Goal: Transaction & Acquisition: Purchase product/service

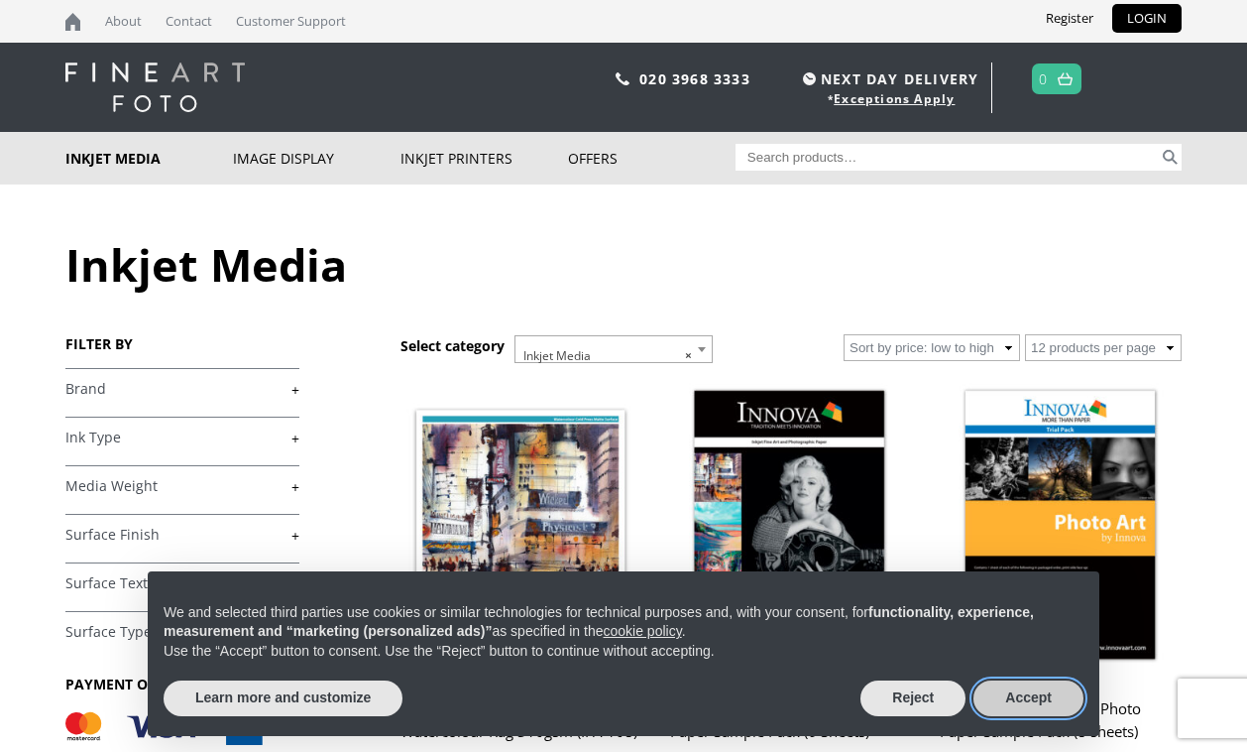
click at [1019, 696] on button "Accept" at bounding box center [1029, 698] width 110 height 36
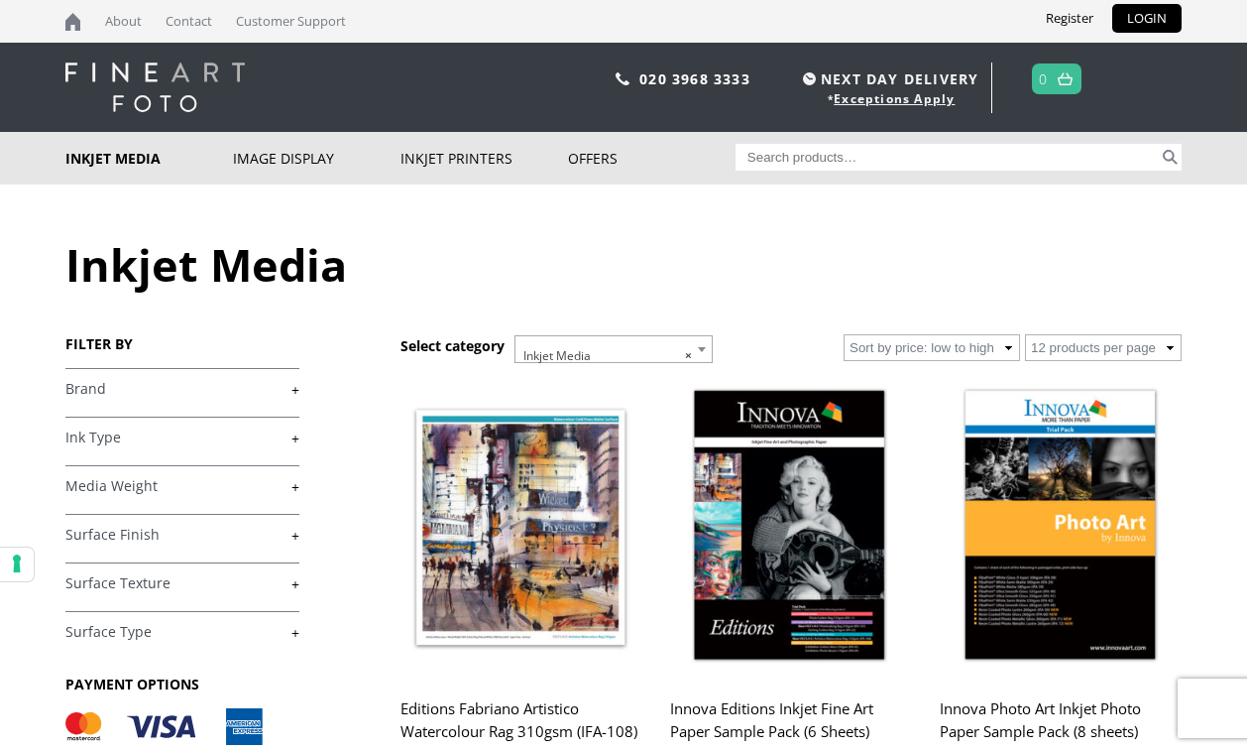
click at [863, 154] on input "Search for:" at bounding box center [948, 157] width 424 height 27
type input "hahnemuhle"
click at [1159, 144] on button "Search" at bounding box center [1170, 157] width 23 height 27
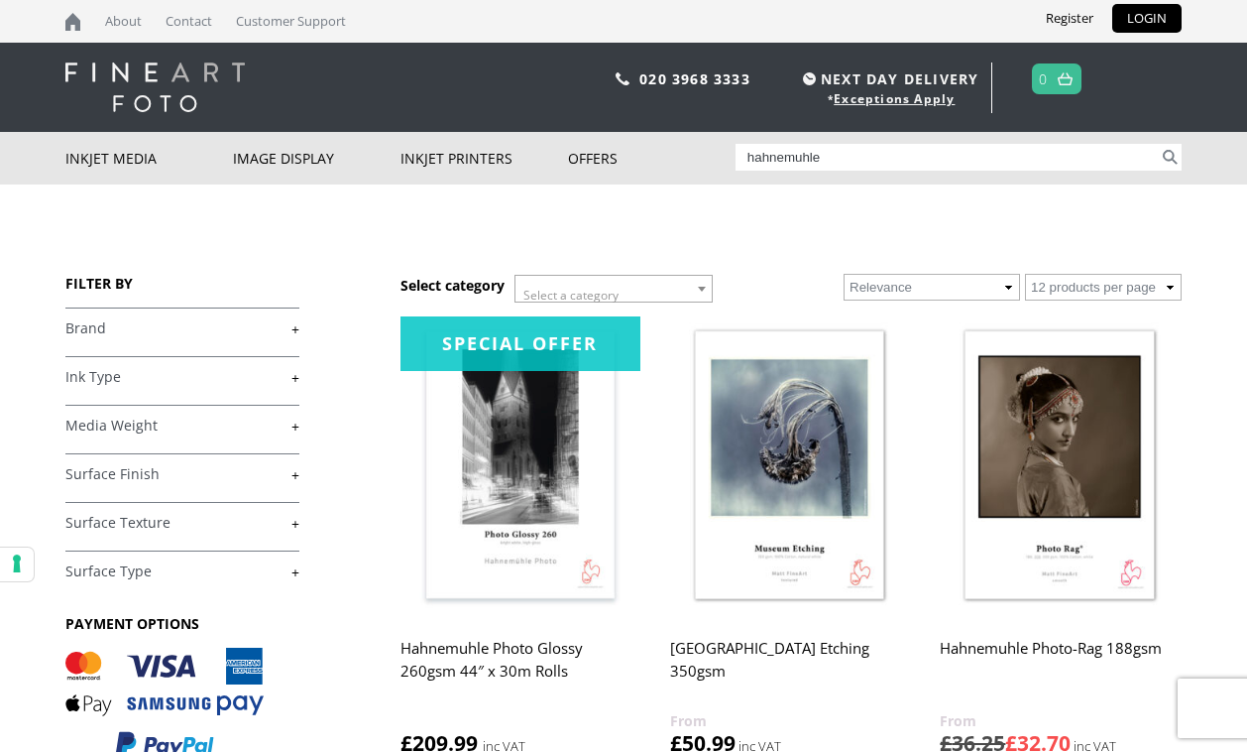
click at [950, 156] on input "hahnemuhle" at bounding box center [948, 157] width 424 height 27
click at [845, 149] on input "hahnemuhle" at bounding box center [948, 157] width 424 height 27
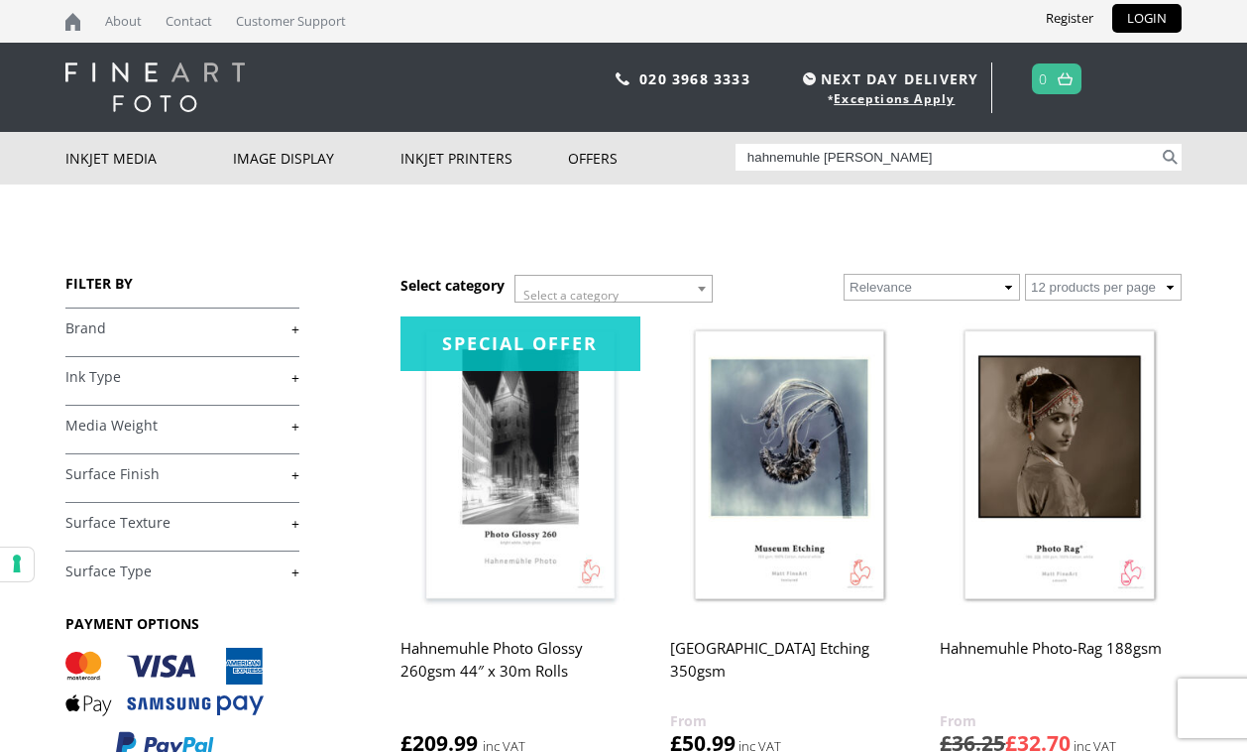
type input "hahnemuhle albrecht durer"
click at [1159, 144] on button "Search" at bounding box center [1170, 157] width 23 height 27
click at [933, 157] on input "hahnemuhle albrecht durer" at bounding box center [948, 157] width 424 height 27
click at [1174, 160] on button "Search" at bounding box center [1170, 157] width 23 height 27
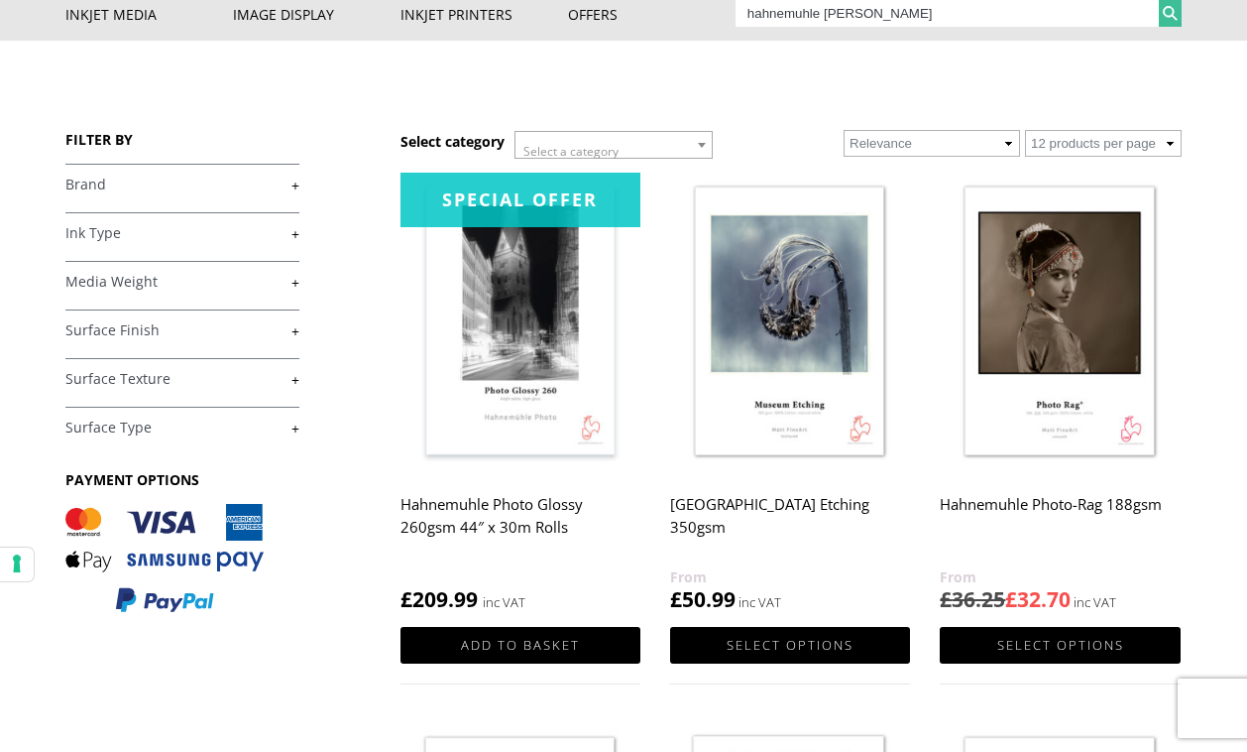
scroll to position [145, 0]
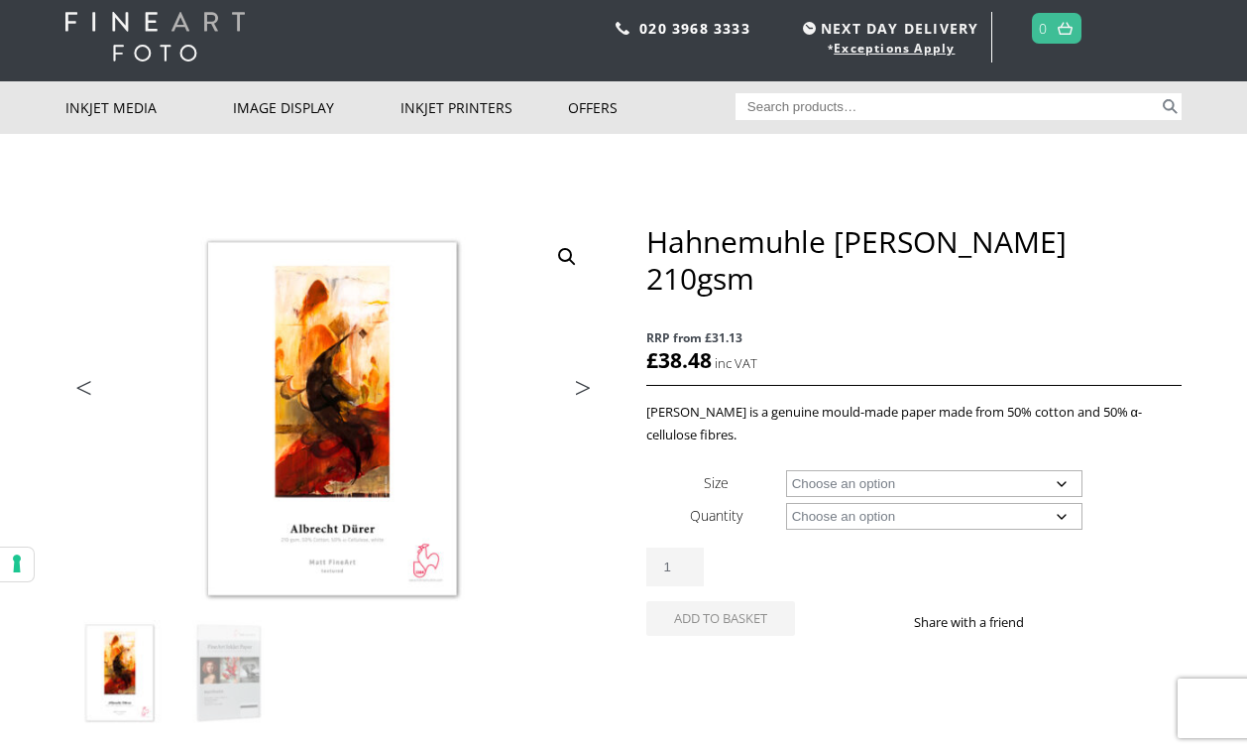
scroll to position [49, 0]
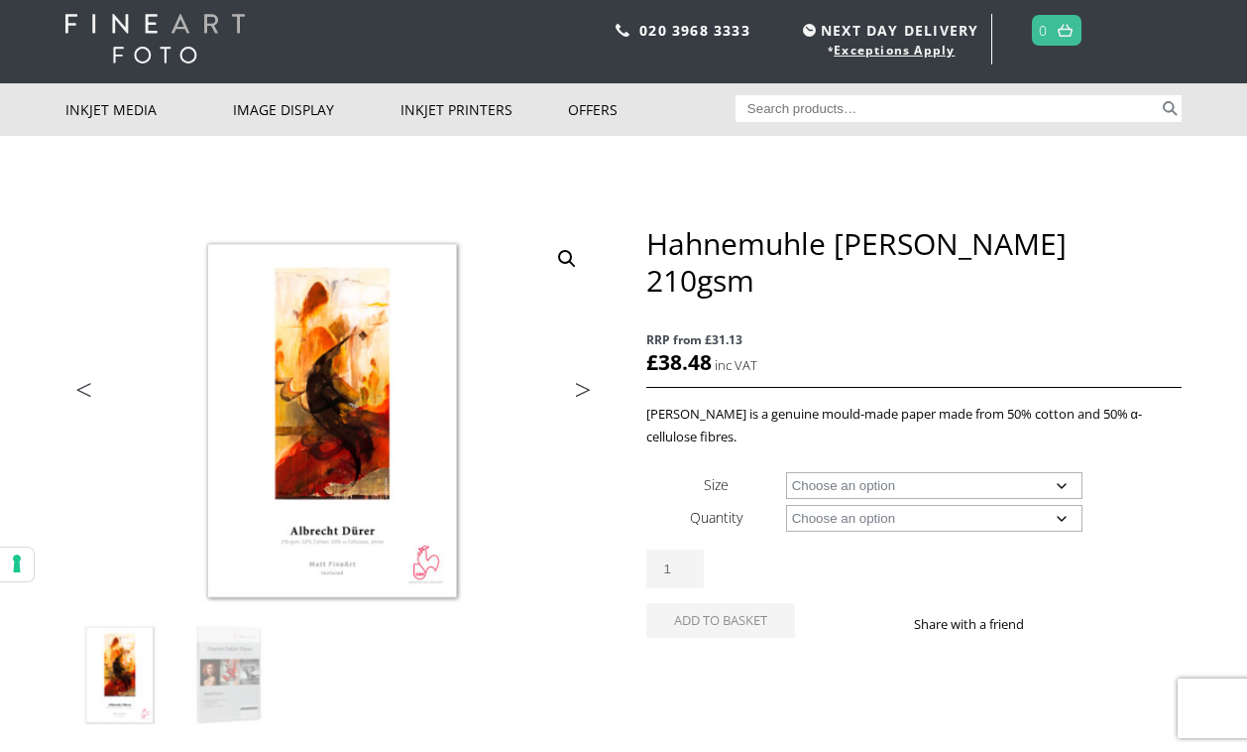
click at [1045, 472] on select "Choose an option A4 Sheet A3 Sheet A3+ Sheet A2 Sheet 17" Wide Roll 24" Wide Ro…" at bounding box center [934, 485] width 297 height 27
click at [786, 472] on select "Choose an option A4 Sheet A3 Sheet A3+ Sheet A2 Sheet 17" Wide Roll 24" Wide Ro…" at bounding box center [934, 485] width 297 height 27
select select "a4-sheet"
click at [953, 472] on select "Choose an option A4 Sheet A3 Sheet A3+ Sheet A2 Sheet 17" Wide Roll 24" Wide Ro…" at bounding box center [934, 485] width 297 height 27
click at [1141, 403] on p "Albrecht Dürer is a genuine mould-made paper made from 50% cotton and 50% α-cel…" at bounding box center [914, 426] width 535 height 46
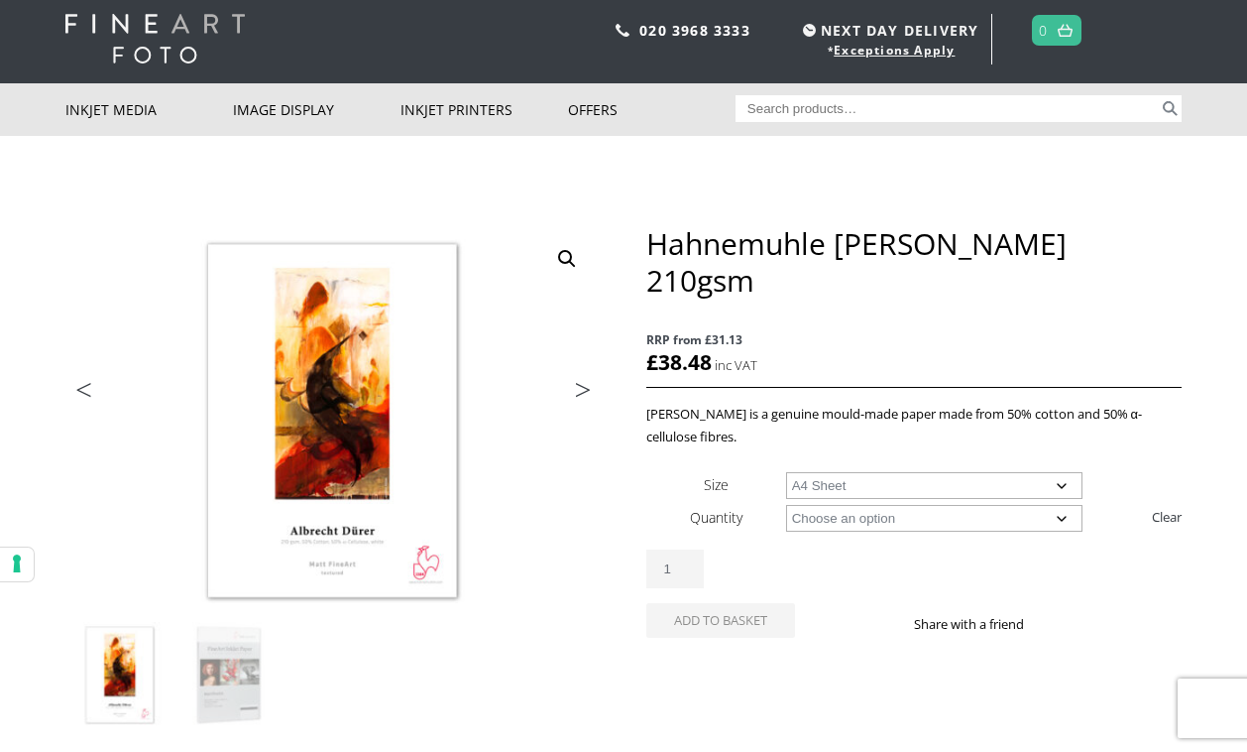
click at [854, 505] on select "Choose an option 25 Sheets" at bounding box center [934, 518] width 297 height 27
select select "25-sheets"
click at [786, 505] on select "Choose an option 25 Sheets" at bounding box center [934, 518] width 297 height 27
select select "a4-sheet"
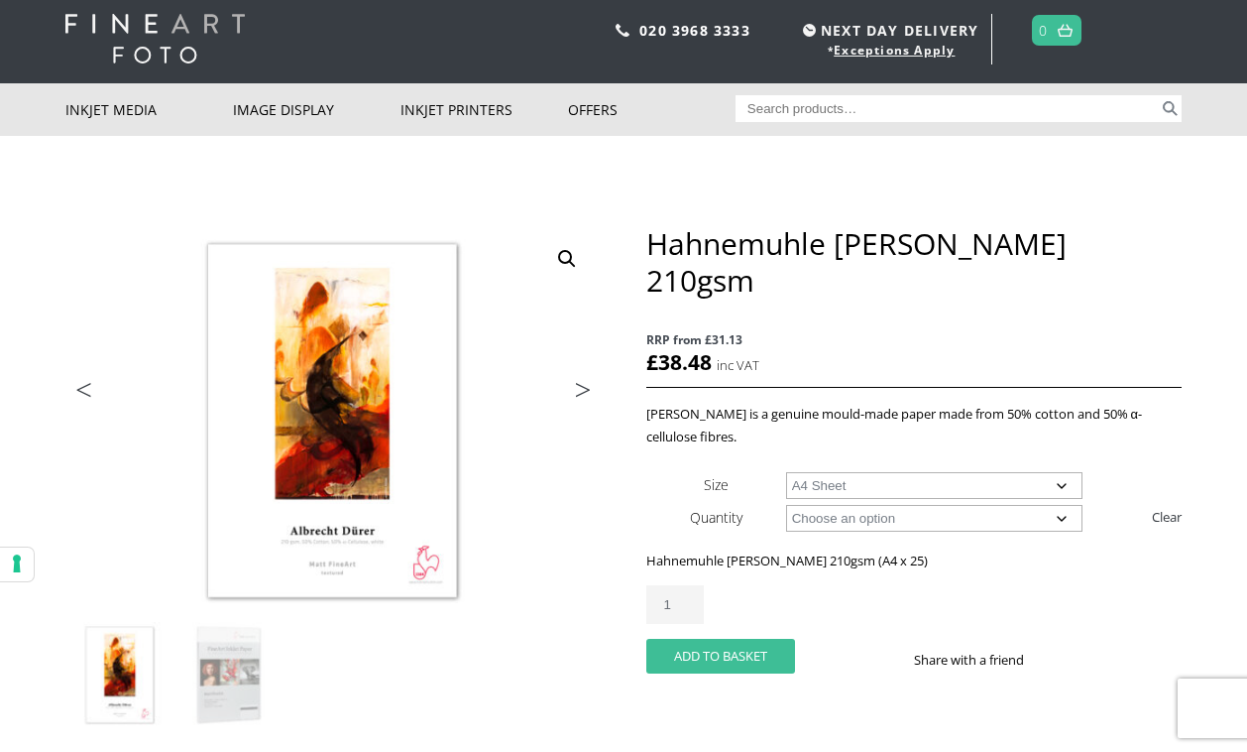
click at [703, 639] on button "Add to basket" at bounding box center [721, 656] width 149 height 35
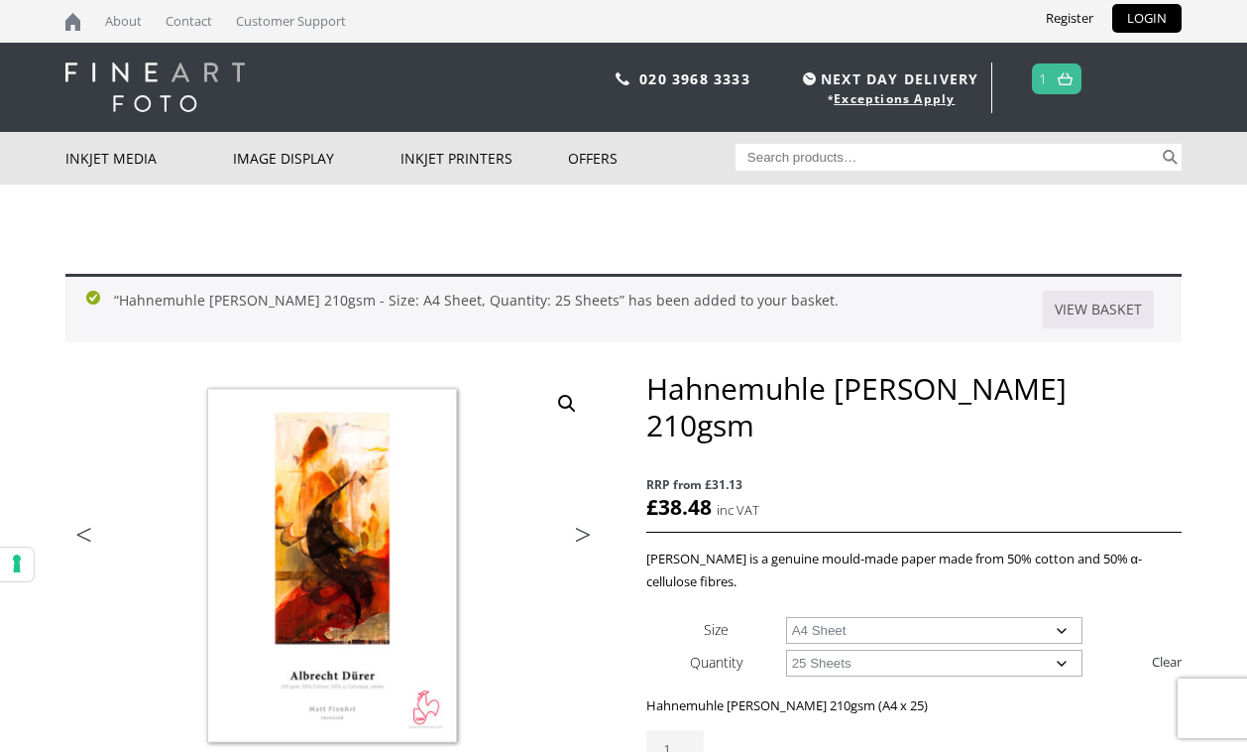
click at [843, 617] on select "Choose an option A4 Sheet A3 Sheet A3+ Sheet A2 Sheet" at bounding box center [934, 630] width 297 height 27
click at [786, 617] on select "Choose an option A4 Sheet A3 Sheet A3+ Sheet A2 Sheet" at bounding box center [934, 630] width 297 height 27
select select "a3-sheet"
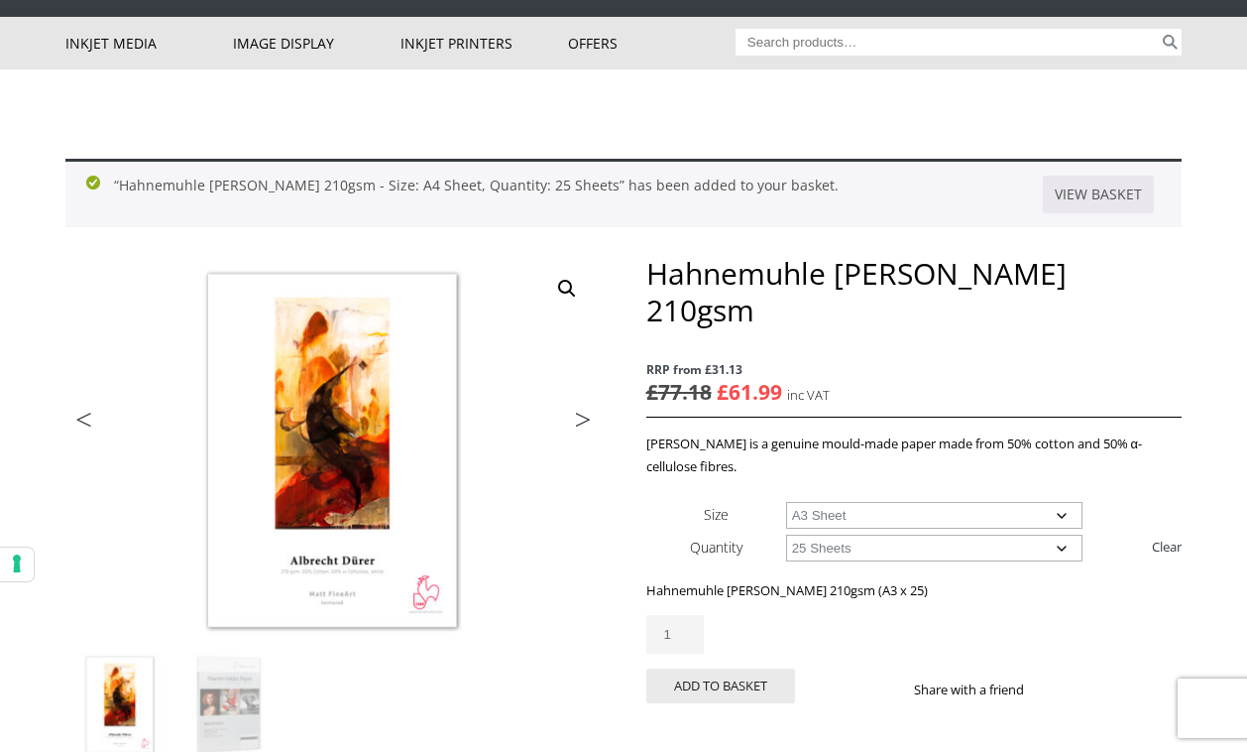
scroll to position [116, 0]
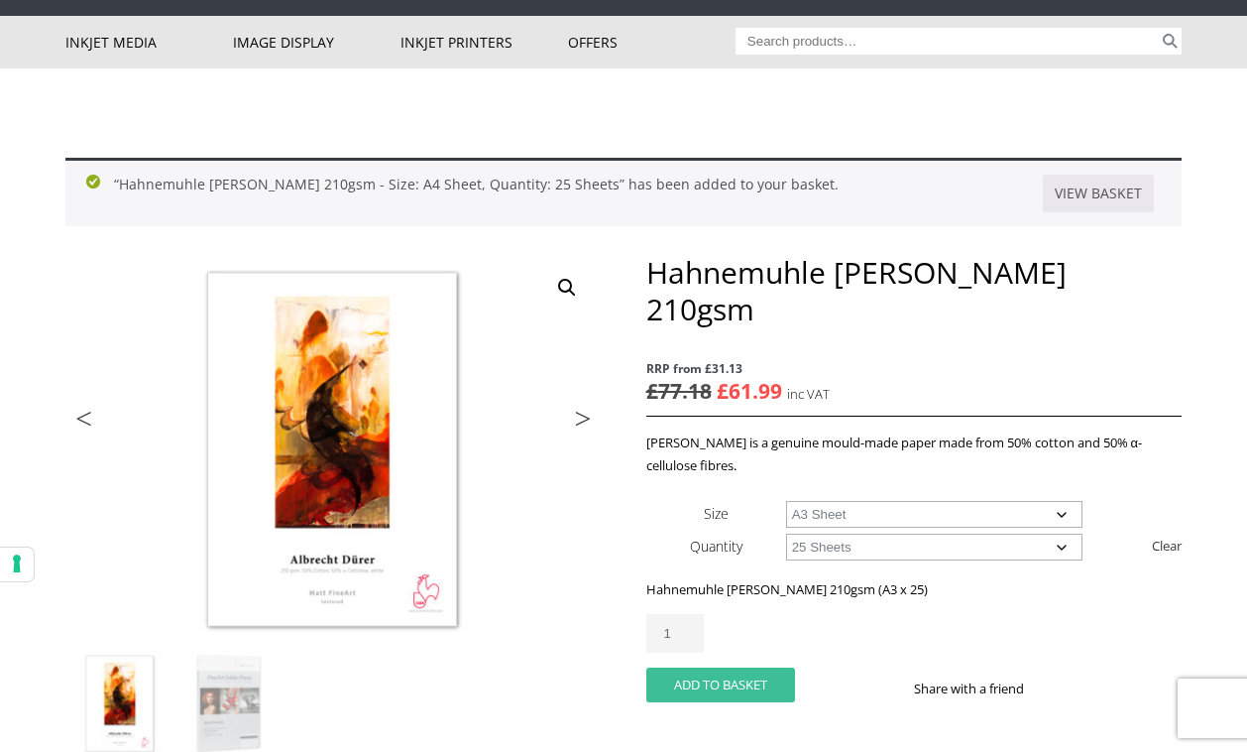
click at [720, 667] on button "Add to basket" at bounding box center [721, 684] width 149 height 35
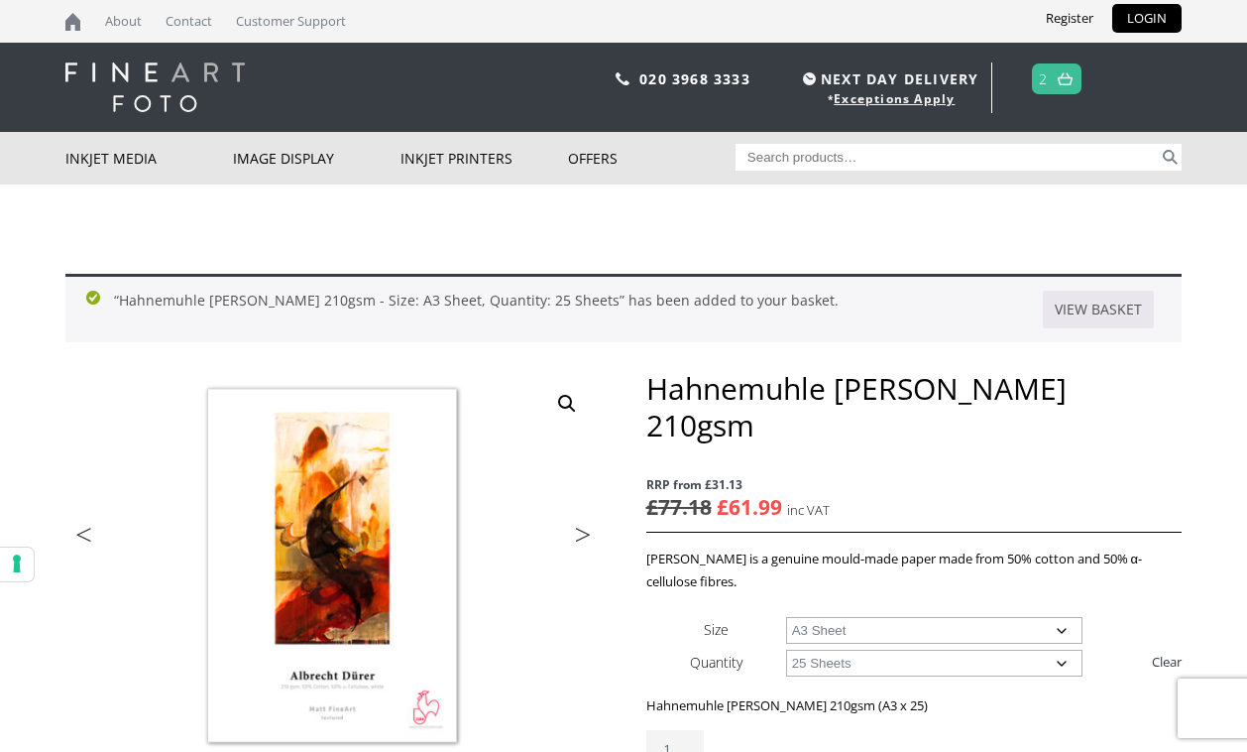
click at [1055, 82] on link at bounding box center [1065, 78] width 25 height 29
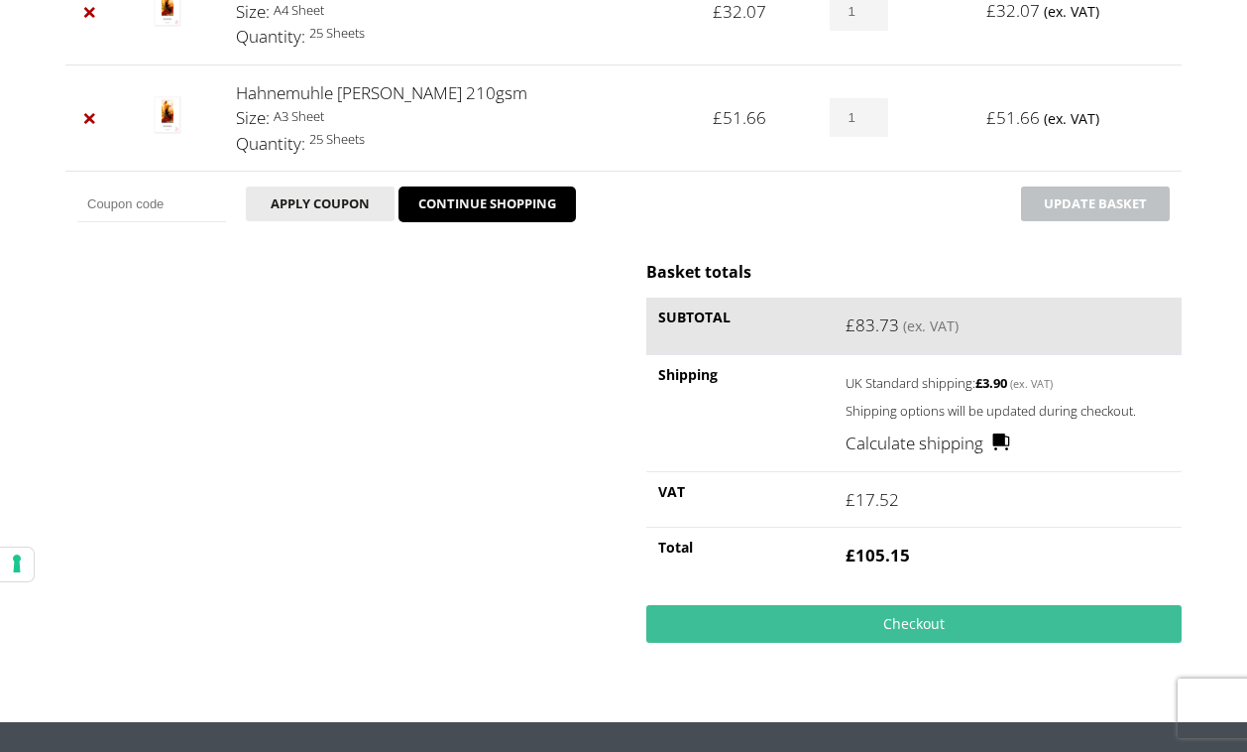
scroll to position [433, 0]
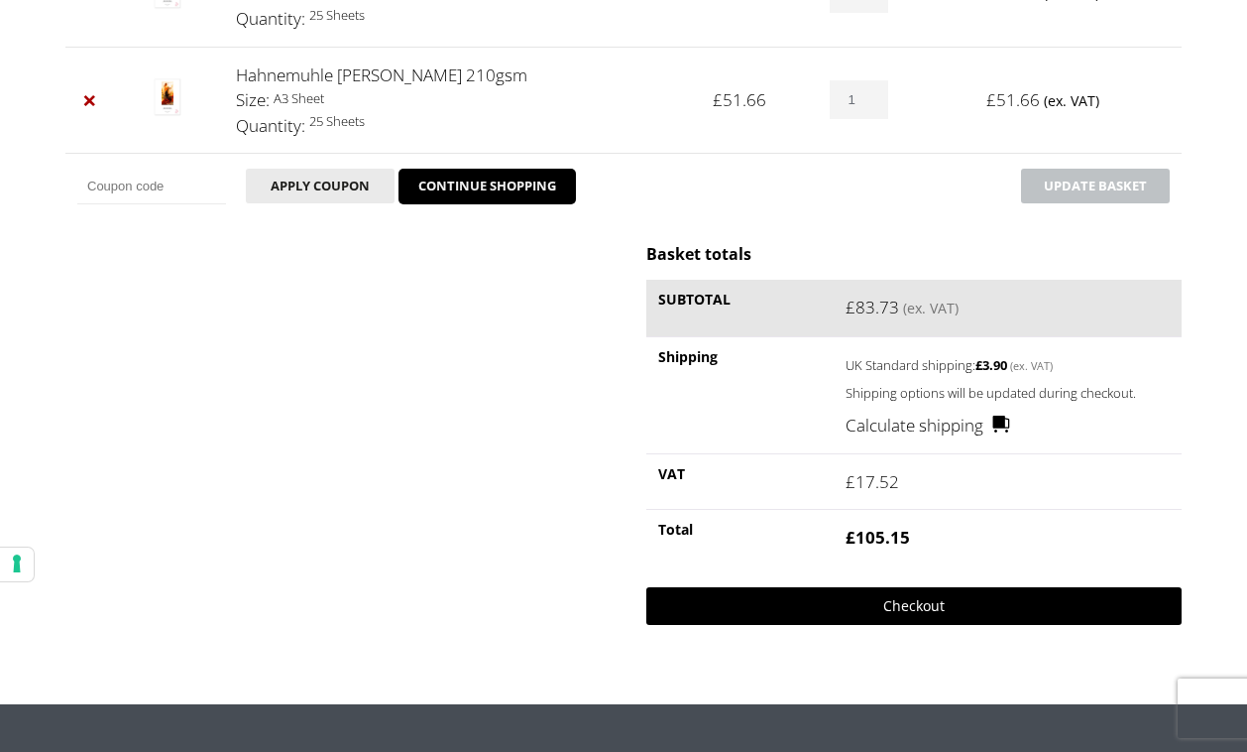
click at [873, 609] on link "Checkout" at bounding box center [914, 606] width 535 height 38
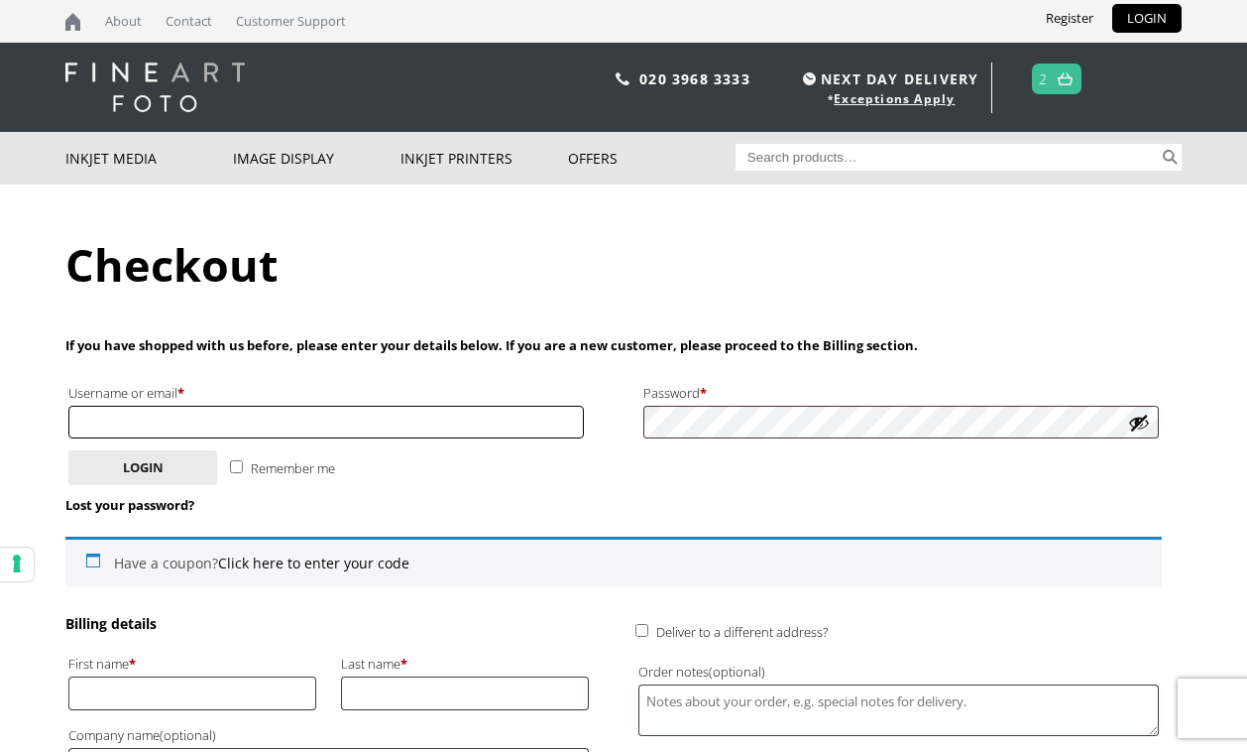
click at [356, 416] on input "Username or email * Required" at bounding box center [326, 422] width 516 height 33
type input "[EMAIL_ADDRESS][DOMAIN_NAME]"
type input "[PERSON_NAME] [PERSON_NAME]"
type input "[STREET_ADDRESS]"
type input "Dunstable"
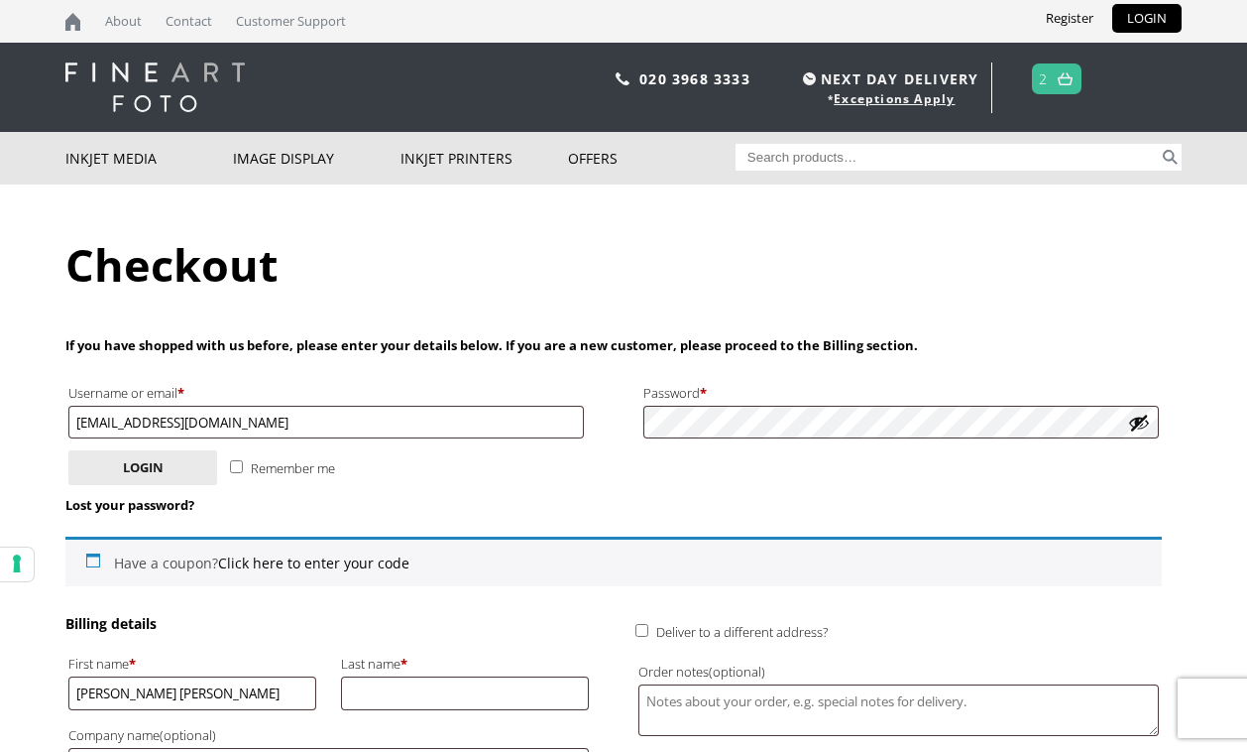
type input "[GEOGRAPHIC_DATA]"
type input "lu6 3ne"
type input "[PHONE_NUMBER]"
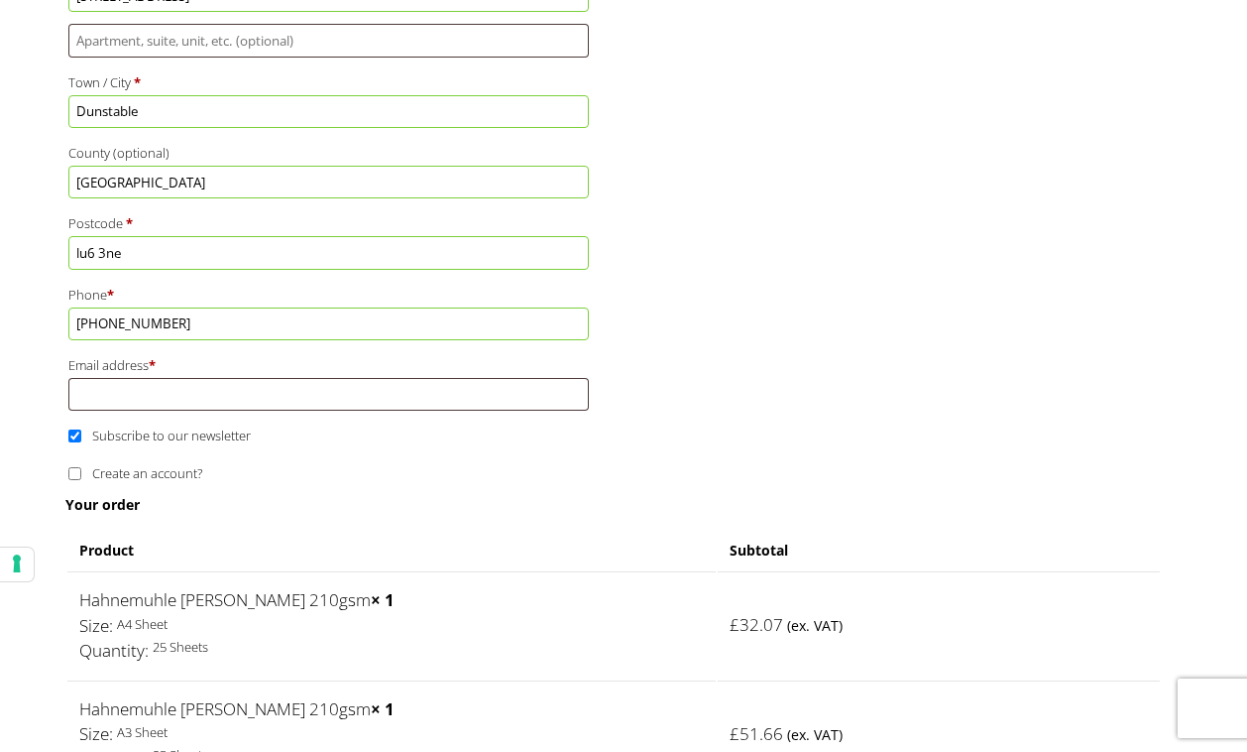
scroll to position [960, 0]
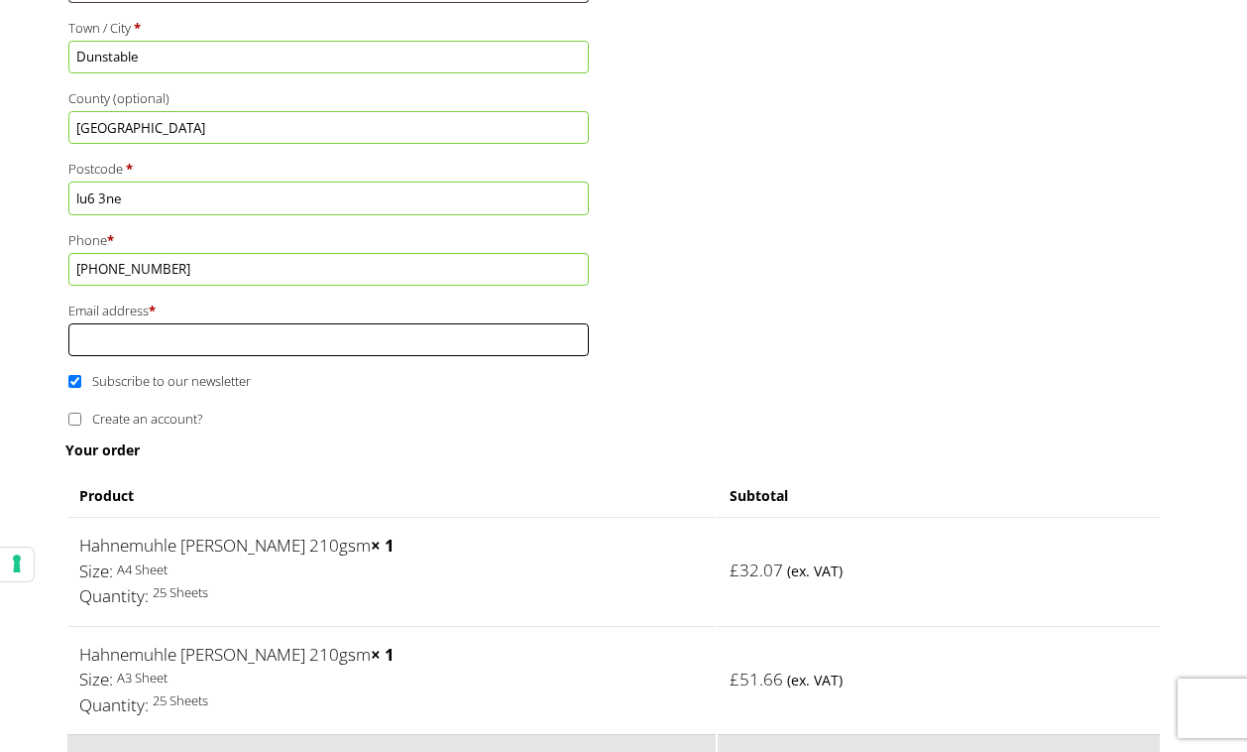
click at [572, 354] on input "Email address *" at bounding box center [328, 339] width 521 height 33
type input "[EMAIL_ADDRESS][DOMAIN_NAME]"
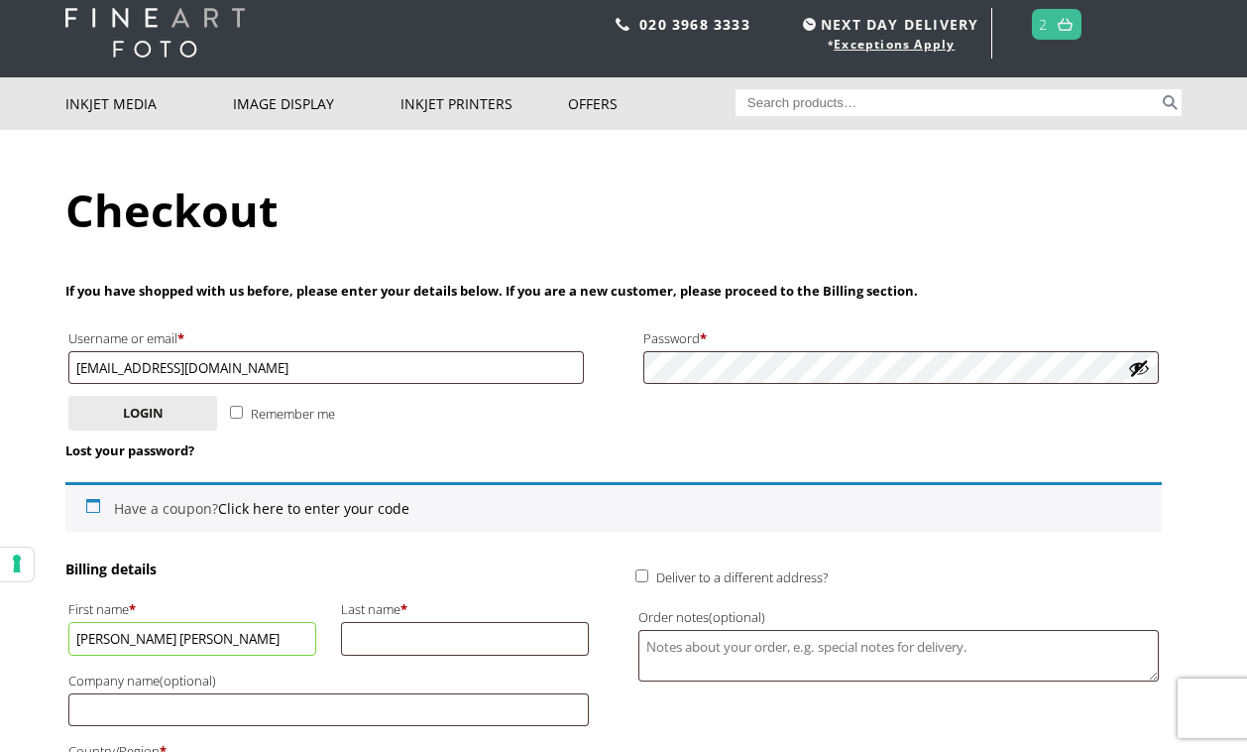
scroll to position [0, 0]
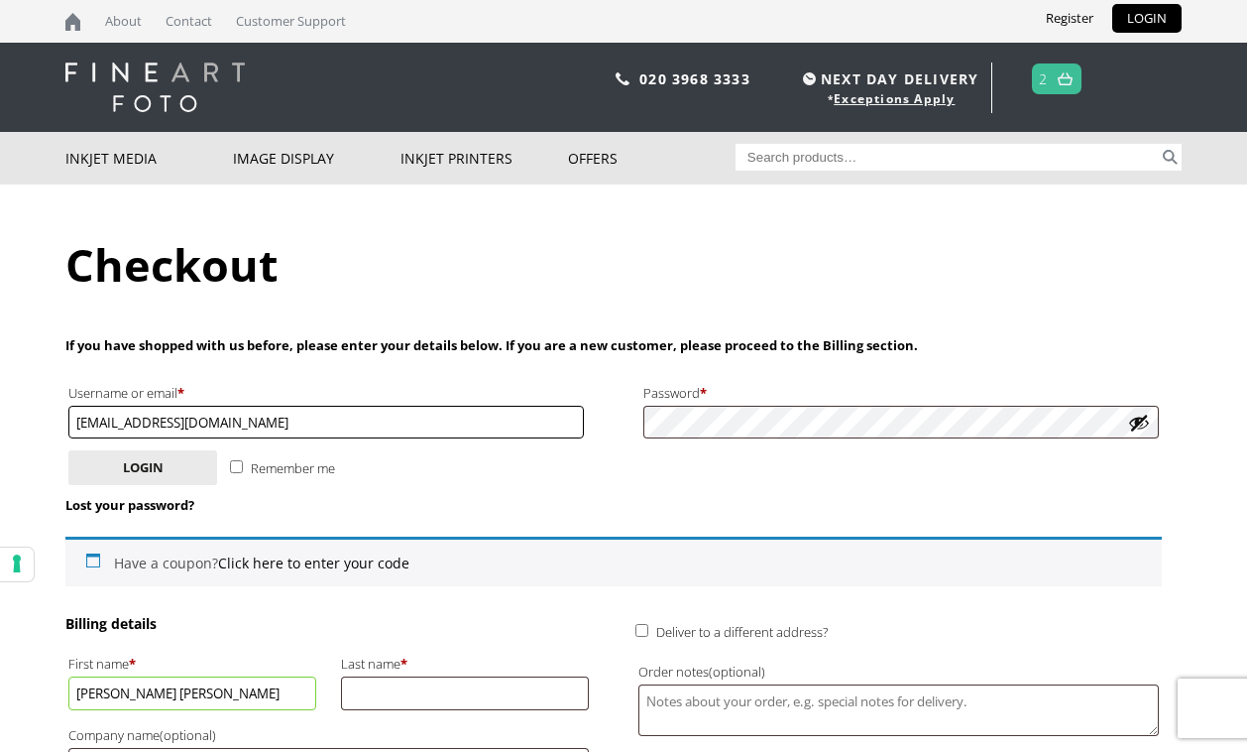
drag, startPoint x: 233, startPoint y: 417, endPoint x: -23, endPoint y: 411, distance: 255.9
click at [0, 0] on html "NEXT DAY DELIVERY * Exceptions Apply About Contact Customer Support Register LO…" at bounding box center [623, 0] width 1247 height 0
type input "ami_flitz@hotmail.co.uk"
type input "Flitton"
type input "gardenia avenue"
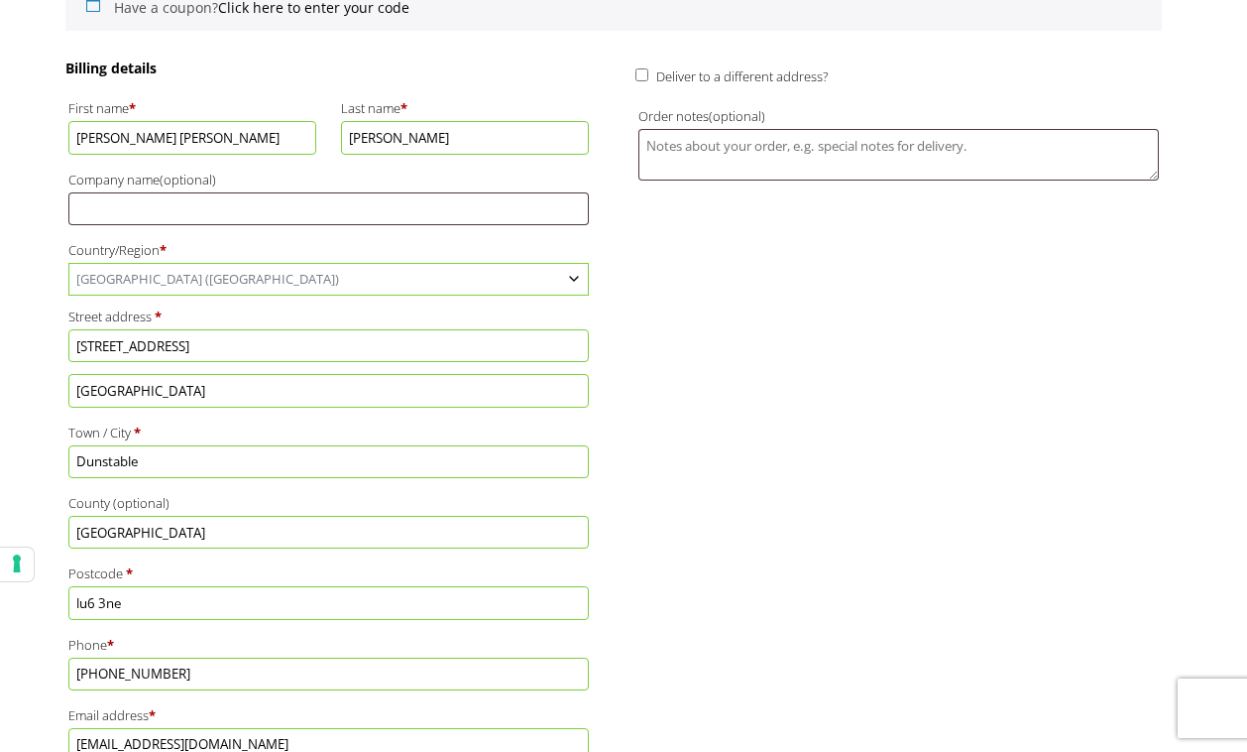
scroll to position [558, 0]
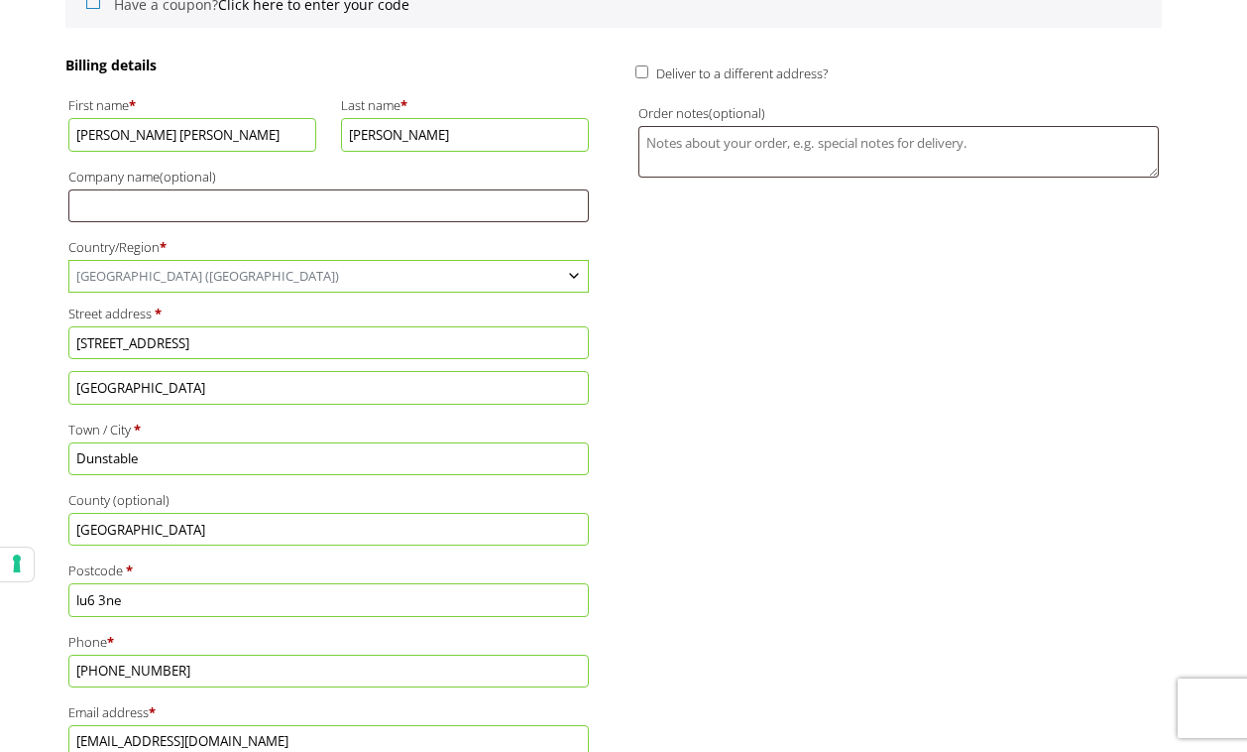
drag, startPoint x: 244, startPoint y: 392, endPoint x: -16, endPoint y: 389, distance: 259.8
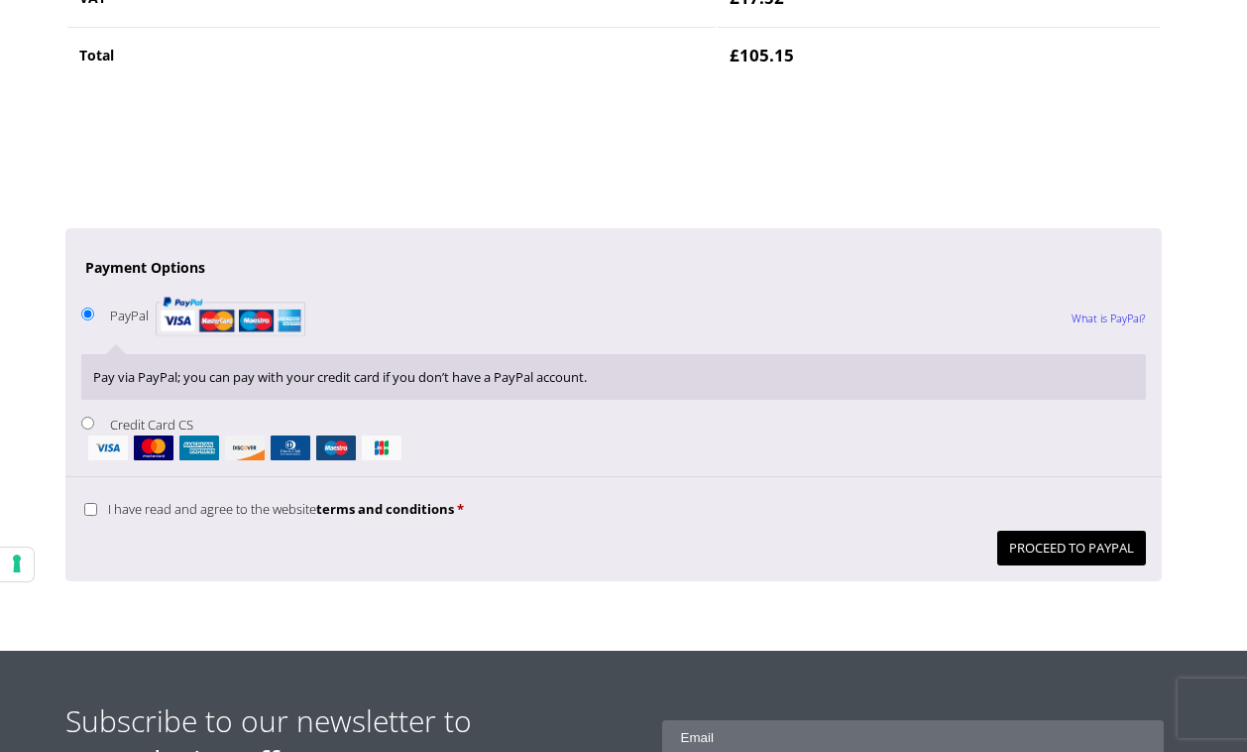
scroll to position [1859, 0]
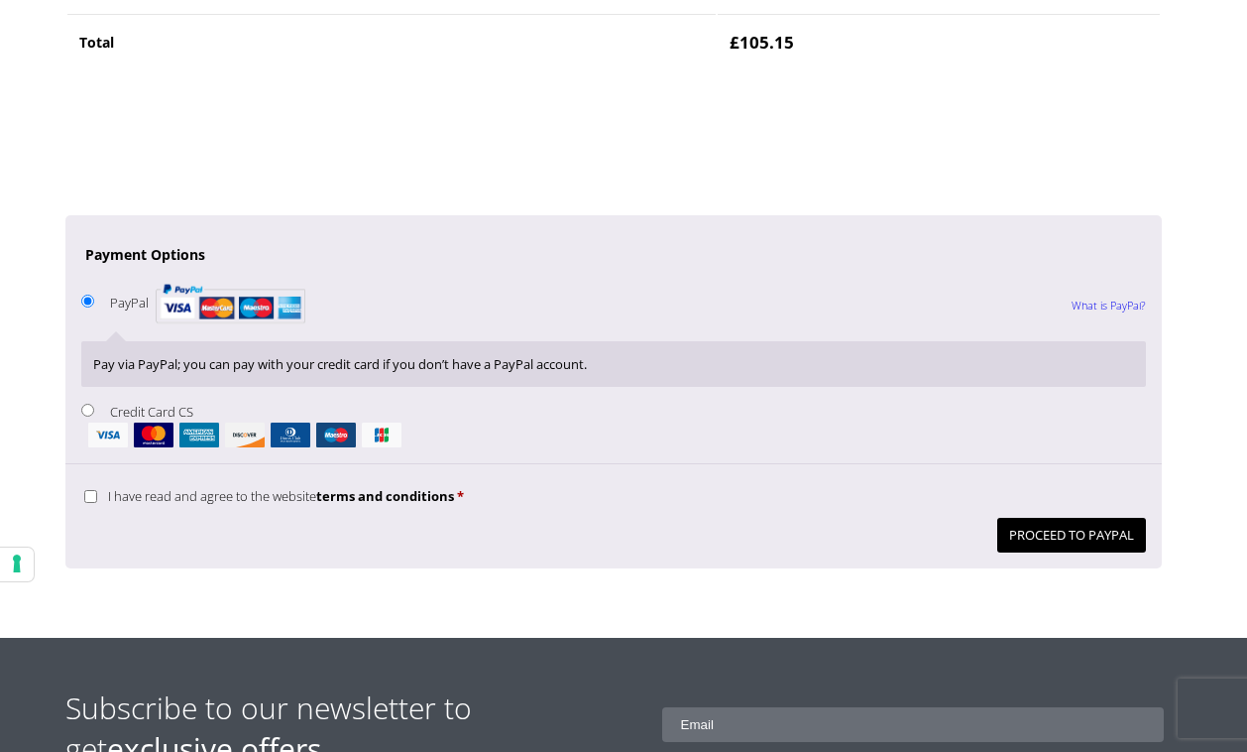
click at [90, 498] on input "I have read and agree to the website terms and conditions *" at bounding box center [90, 496] width 13 height 13
checkbox input "true"
click at [83, 408] on input "Credit Card CS" at bounding box center [87, 410] width 13 height 13
radio input "true"
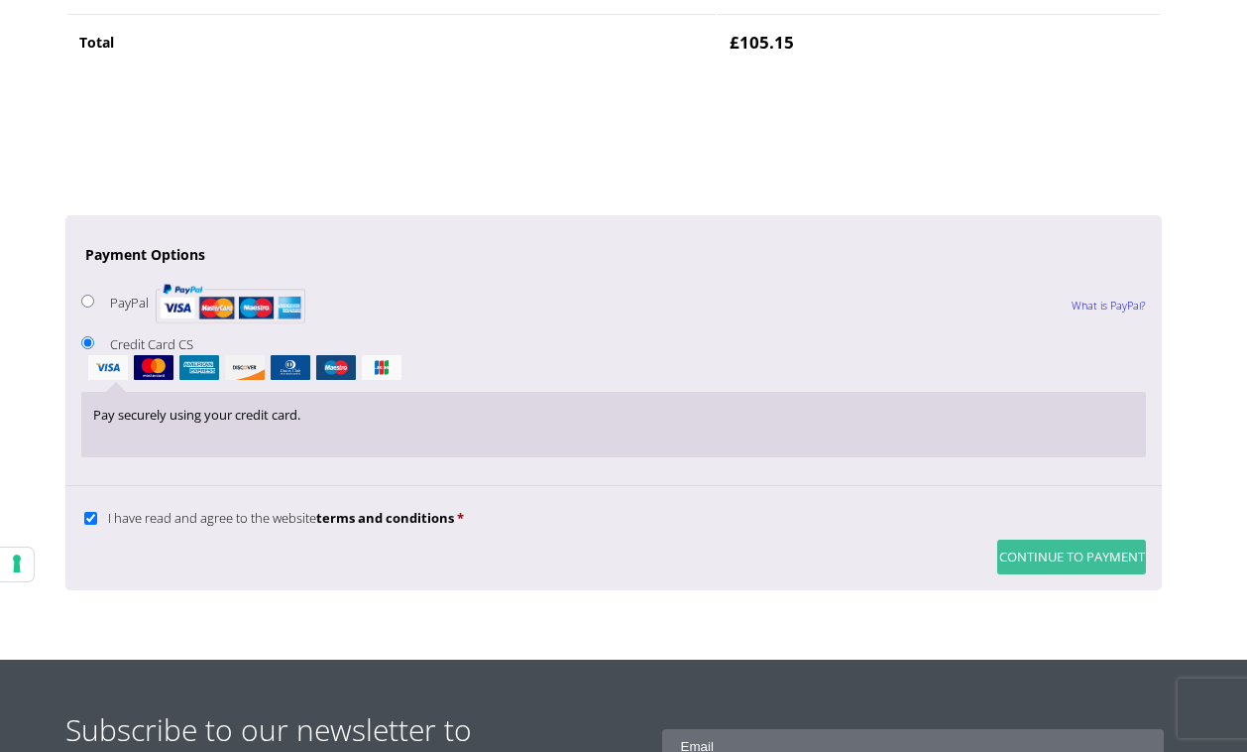
click at [1027, 563] on button "Continue to Payment" at bounding box center [1072, 556] width 149 height 35
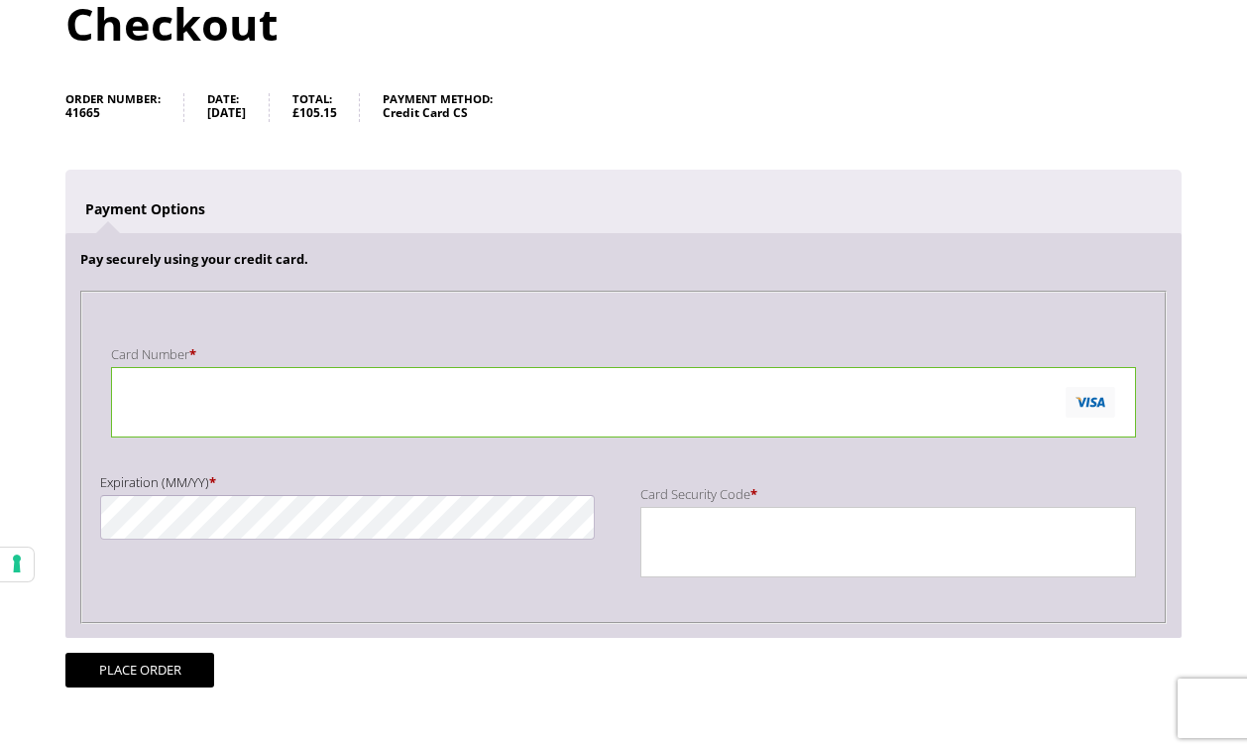
scroll to position [280, 0]
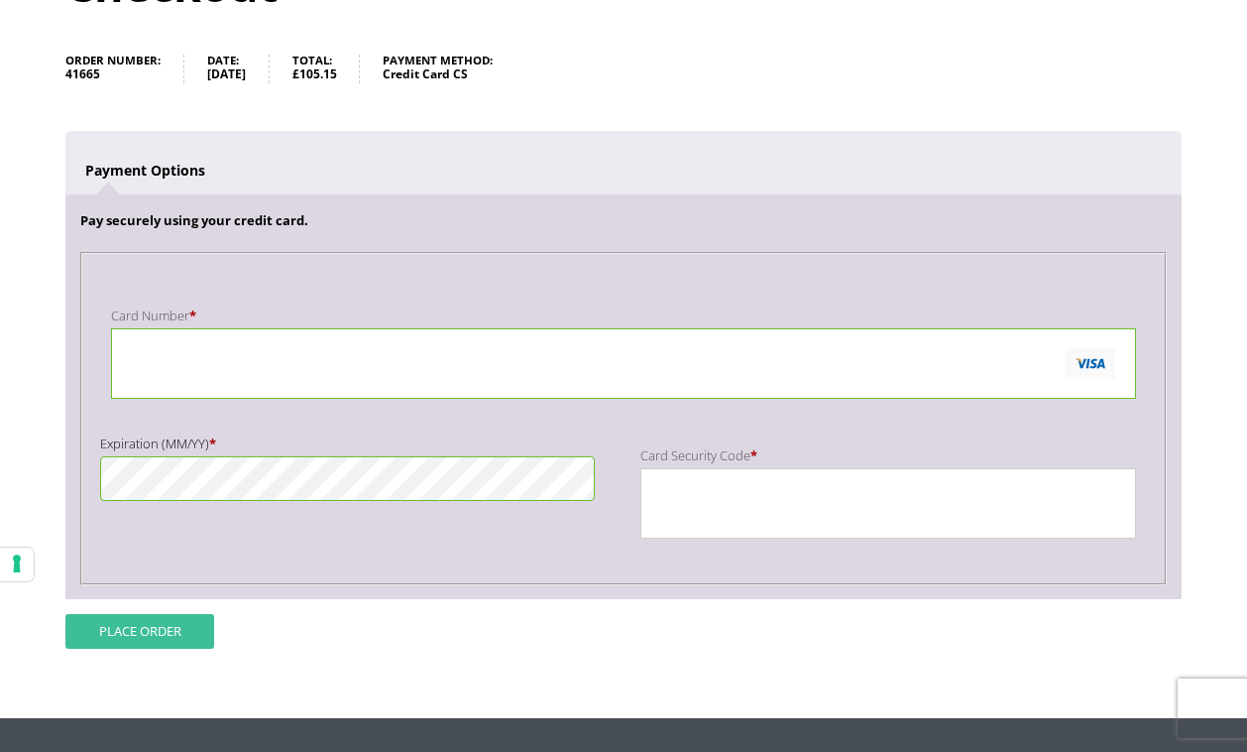
click at [168, 629] on button "Place order" at bounding box center [139, 631] width 149 height 35
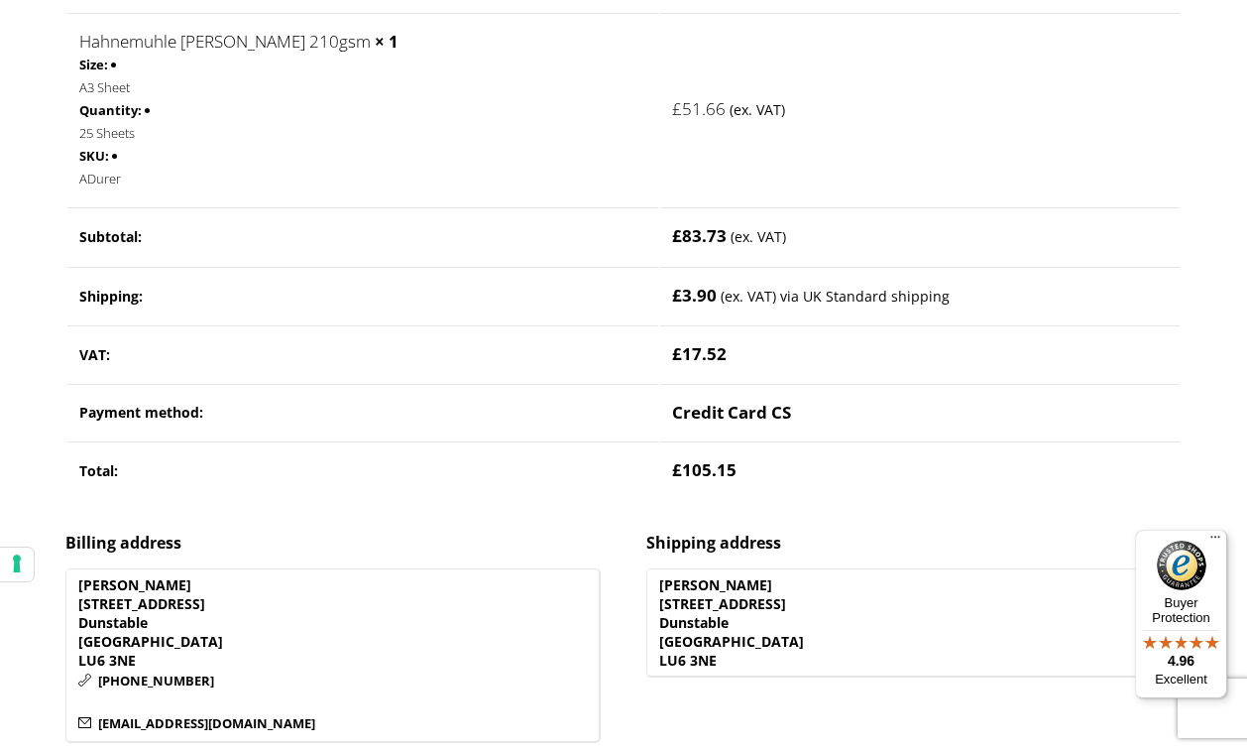
scroll to position [689, 0]
